Goal: Transaction & Acquisition: Subscribe to service/newsletter

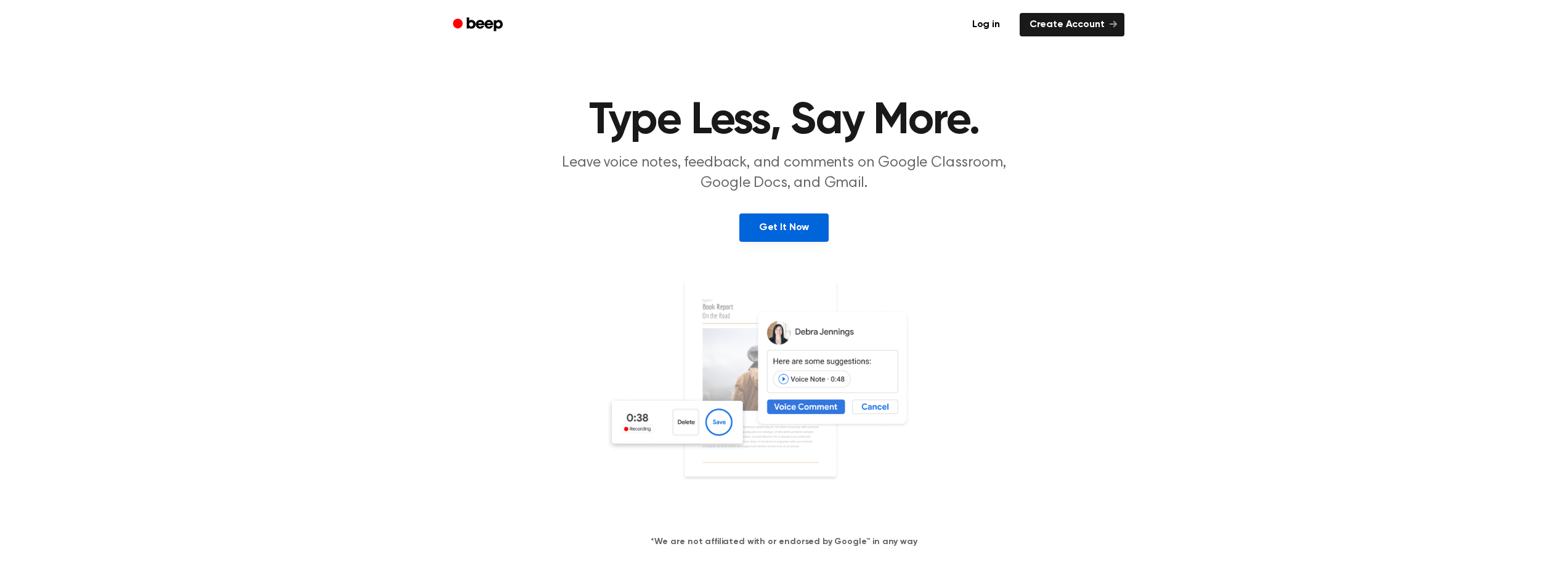
click at [760, 237] on link "Get It Now" at bounding box center [784, 227] width 89 height 28
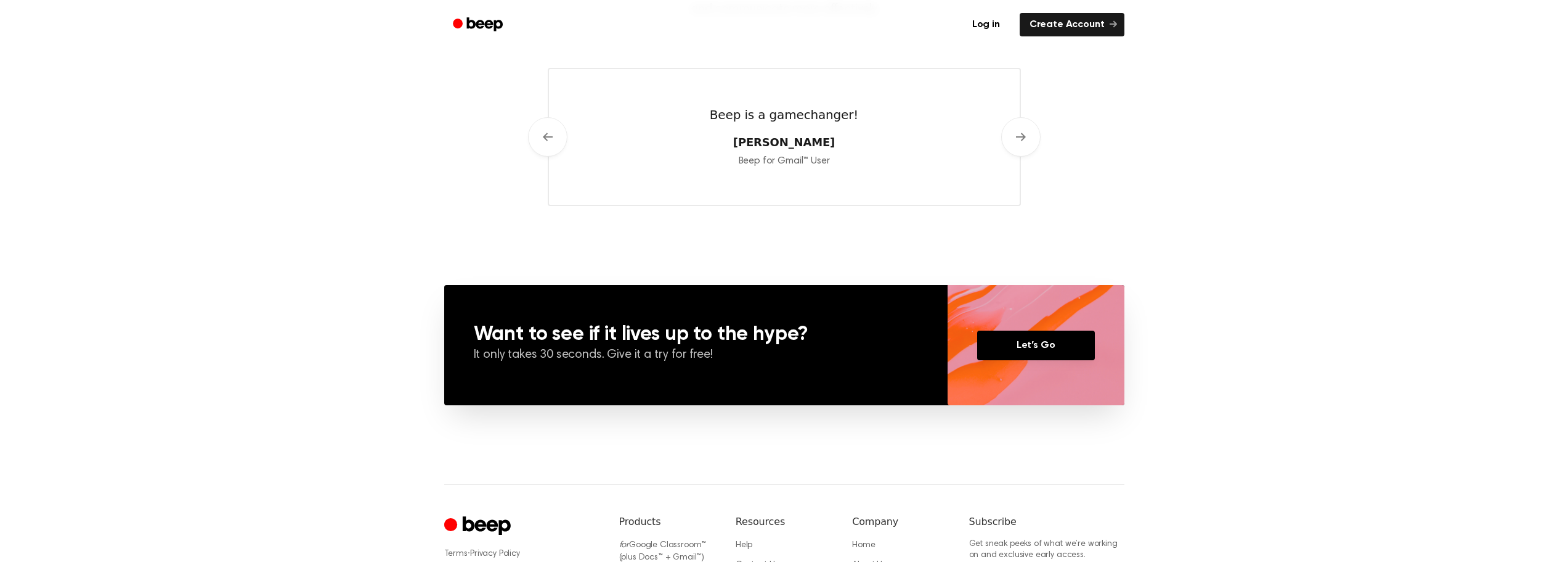
scroll to position [832, 0]
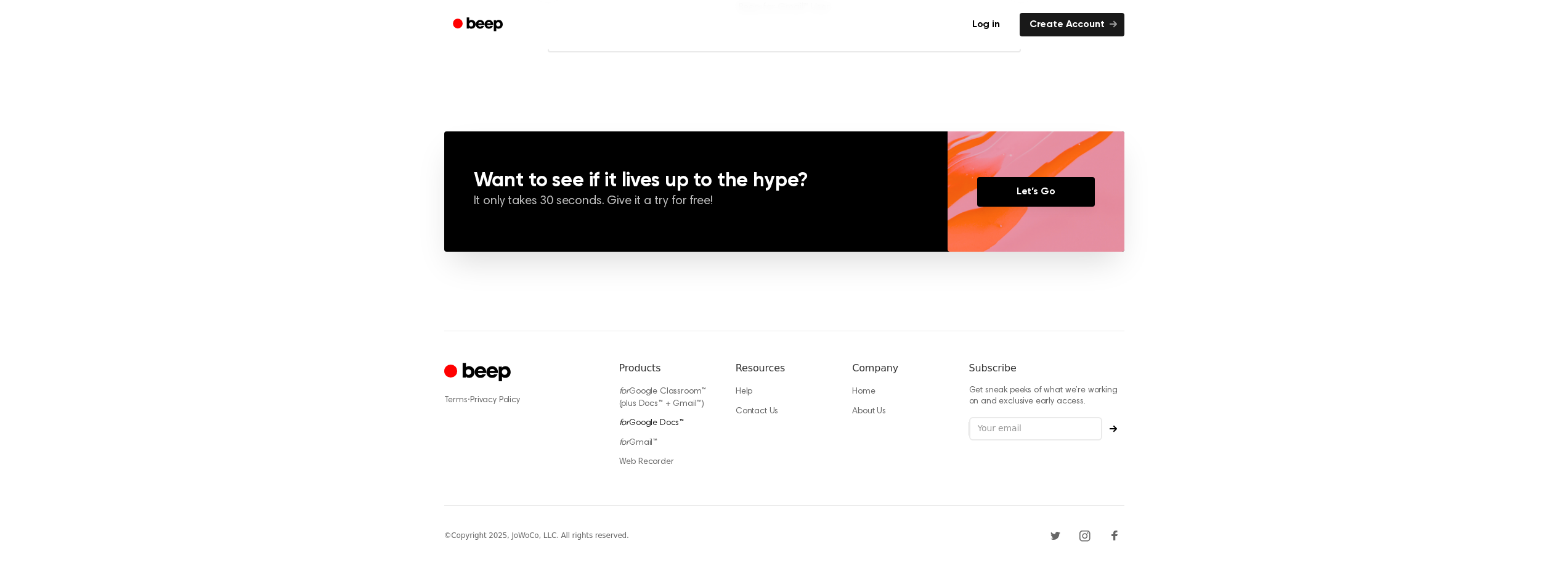
click at [663, 418] on link "for Google Docs™" at bounding box center [652, 423] width 65 height 8
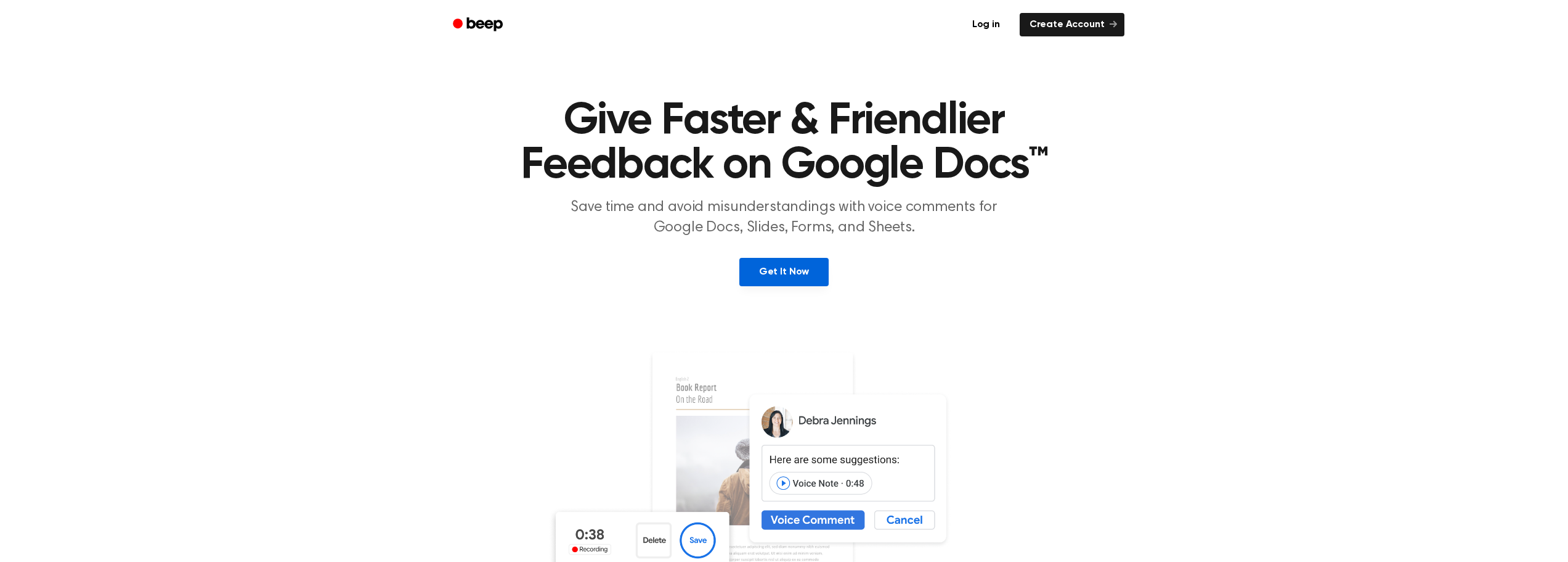
click at [814, 280] on link "Get It Now" at bounding box center [784, 272] width 89 height 28
